Goal: Information Seeking & Learning: Check status

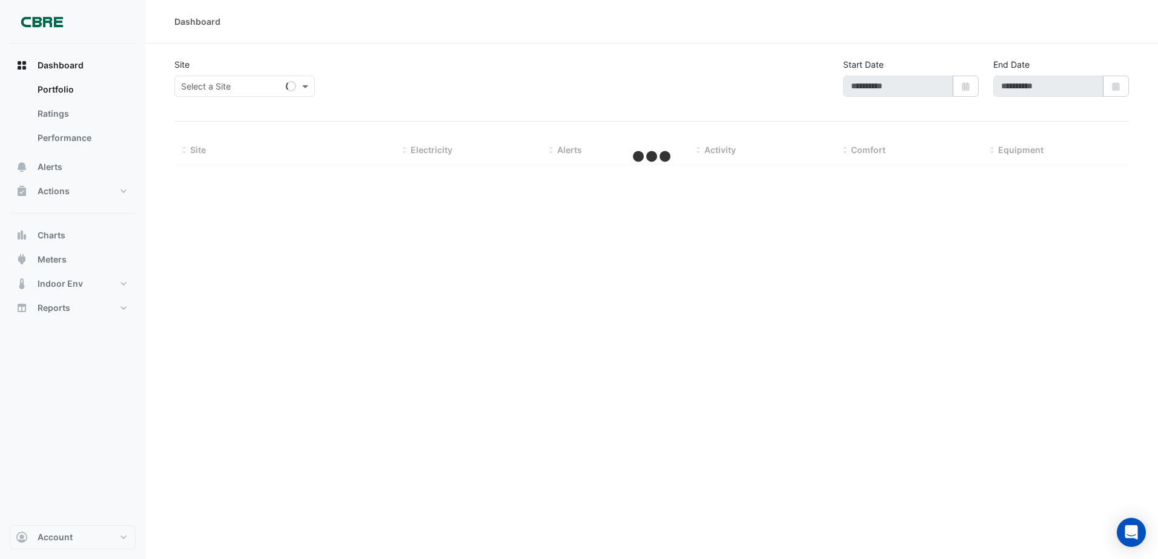
type input "**********"
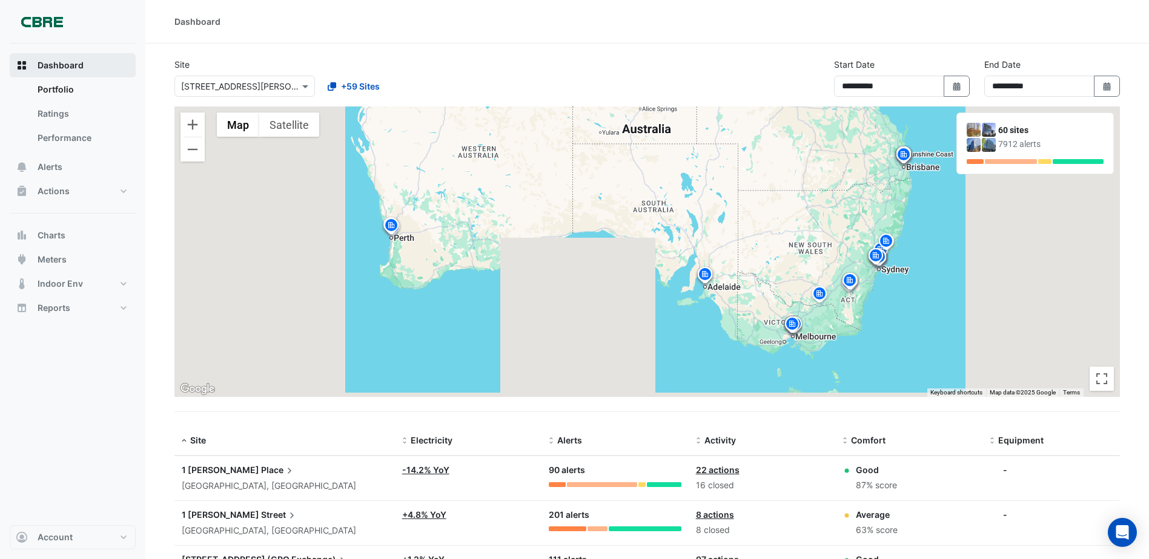
click at [60, 62] on span "Dashboard" at bounding box center [61, 65] width 46 height 12
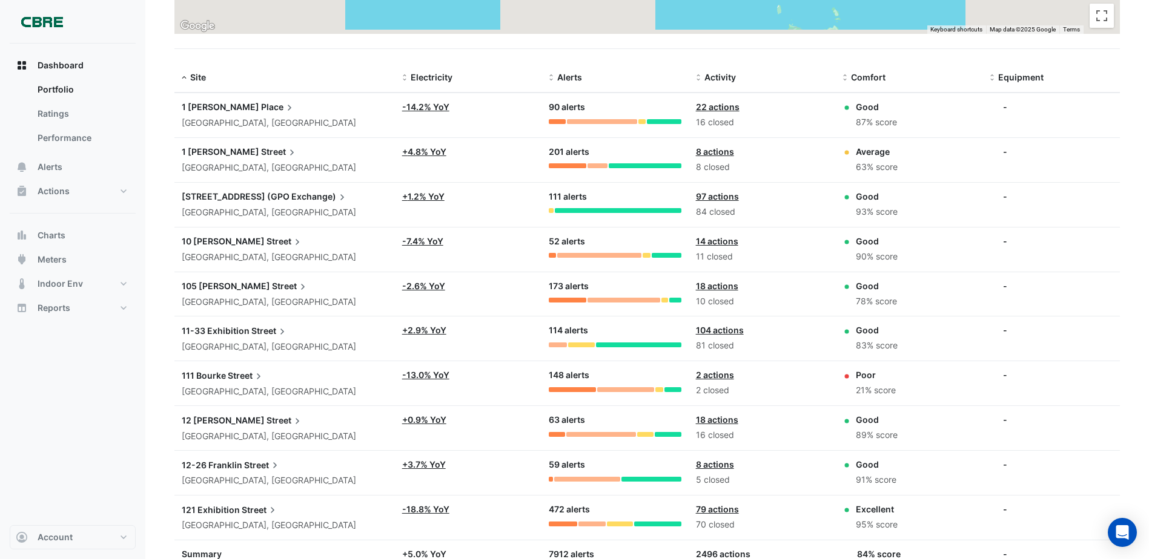
scroll to position [415, 0]
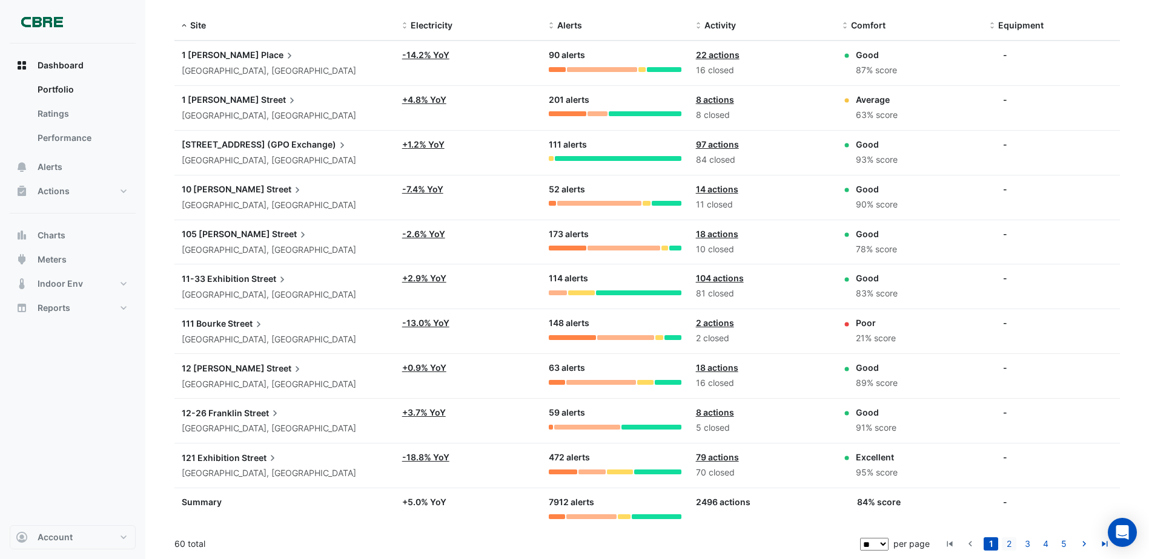
click at [1012, 546] on link "2" at bounding box center [1008, 544] width 15 height 13
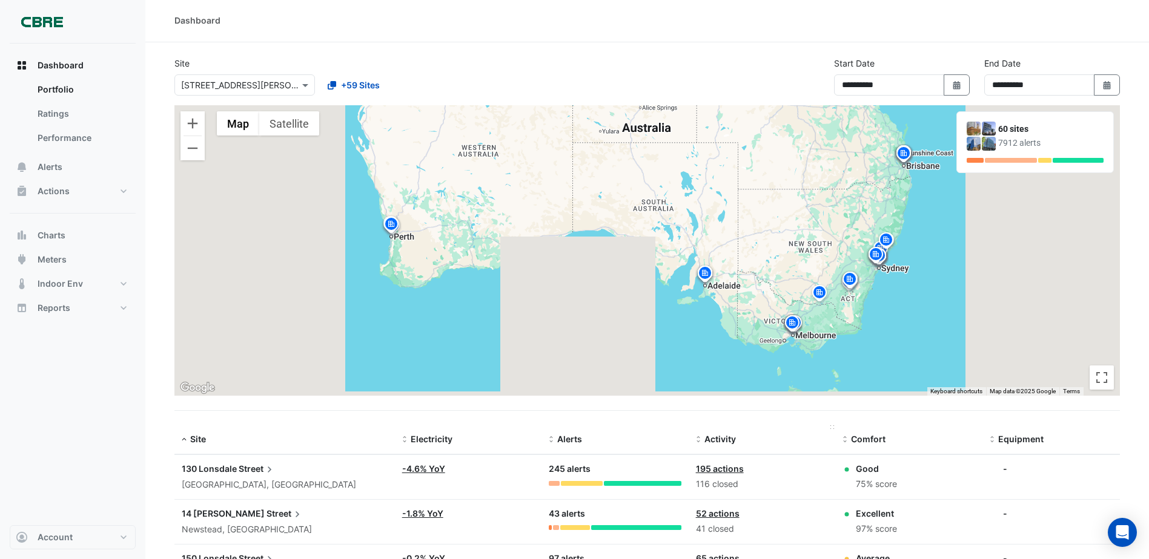
scroll to position [0, 0]
click at [277, 84] on input "text" at bounding box center [232, 87] width 103 height 13
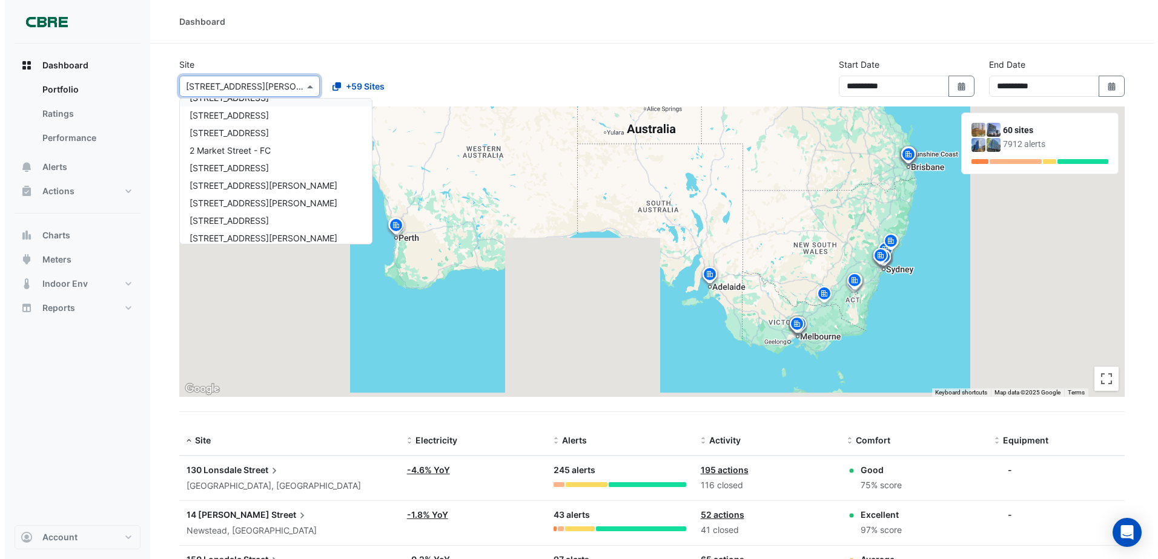
scroll to position [303, 0]
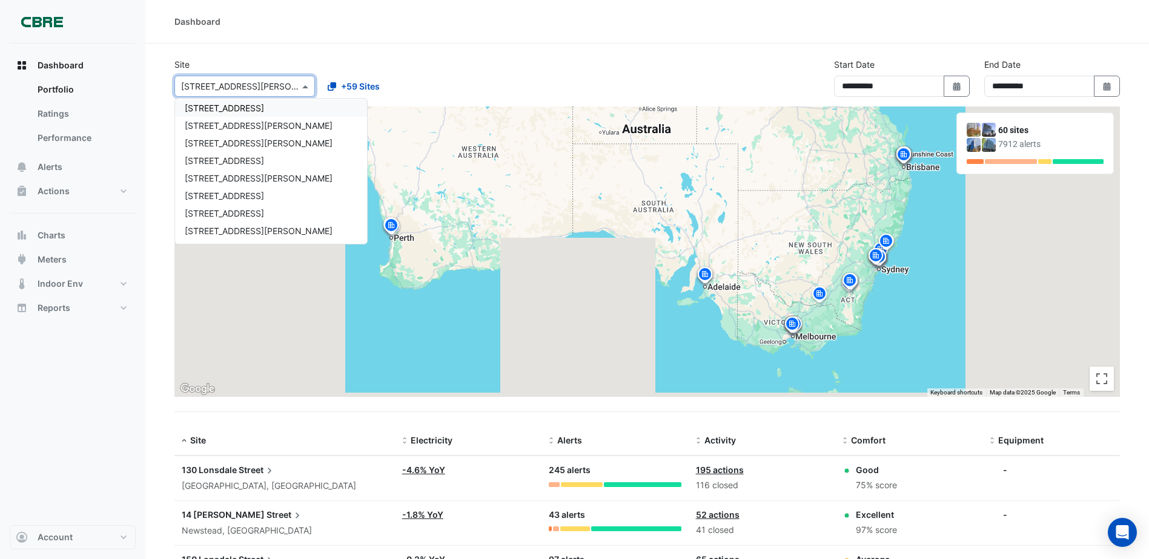
click at [256, 107] on span "[STREET_ADDRESS]" at bounding box center [224, 108] width 79 height 10
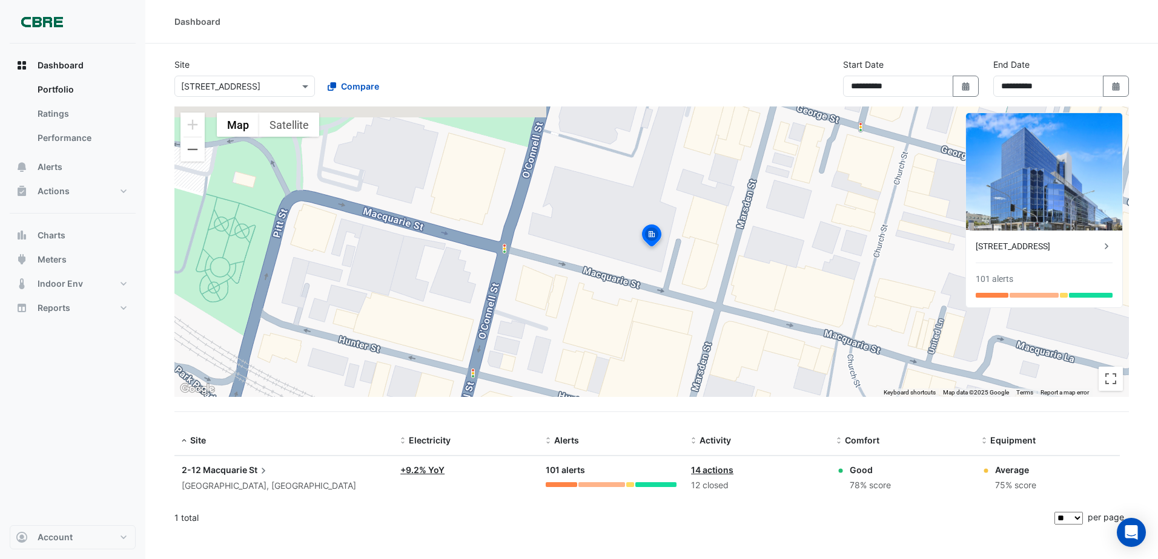
click at [1120, 483] on datatable-row-wrapper "Site: 2-12 Macquarie St [GEOGRAPHIC_DATA], [GEOGRAPHIC_DATA] Electricity: + 9.2…" at bounding box center [723, 478] width 1099 height 45
click at [222, 473] on span "2-12 Macquarie" at bounding box center [214, 470] width 65 height 10
